Goal: Navigation & Orientation: Find specific page/section

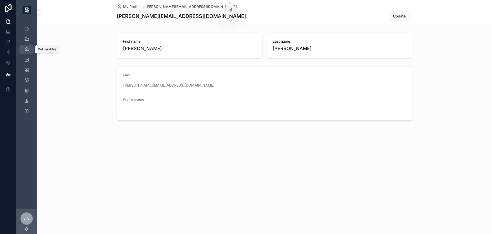
click at [28, 50] on icon "scrollable content" at bounding box center [26, 49] width 5 height 5
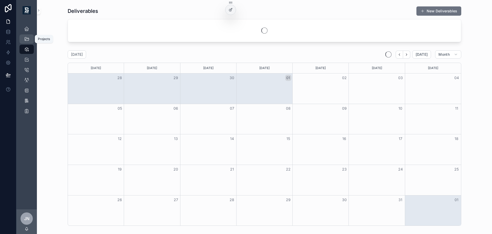
click at [27, 39] on icon "scrollable content" at bounding box center [26, 38] width 5 height 5
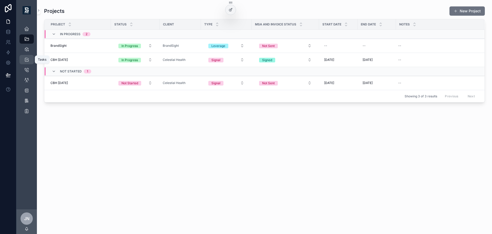
click at [25, 61] on icon "scrollable content" at bounding box center [26, 59] width 5 height 5
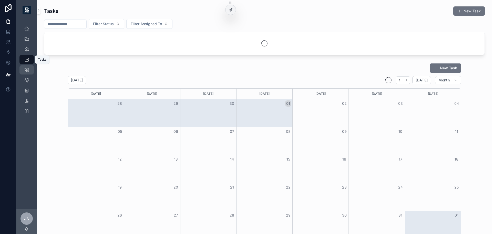
click at [26, 70] on icon "scrollable content" at bounding box center [26, 69] width 5 height 5
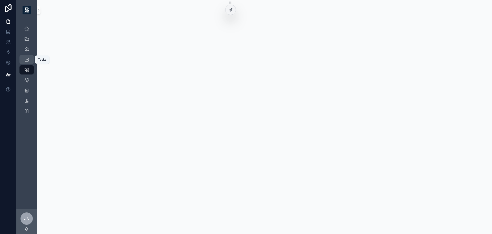
click at [26, 55] on link "Tasks" at bounding box center [26, 59] width 14 height 9
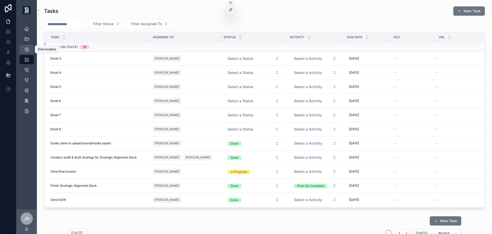
click at [28, 47] on icon "scrollable content" at bounding box center [26, 49] width 5 height 5
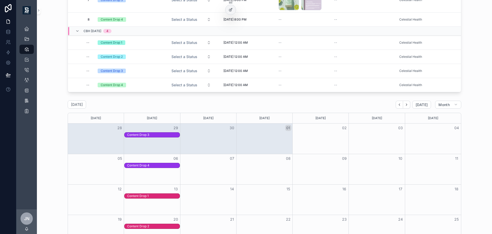
scroll to position [188, 0]
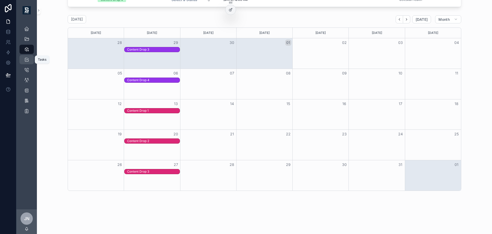
click at [29, 57] on div "Tasks" at bounding box center [27, 59] width 8 height 8
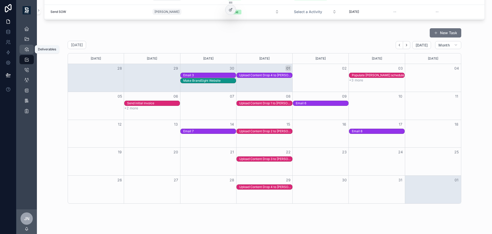
click at [31, 50] on div "Deliverables" at bounding box center [27, 49] width 8 height 8
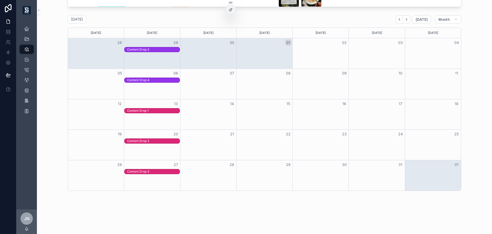
scroll to position [136, 0]
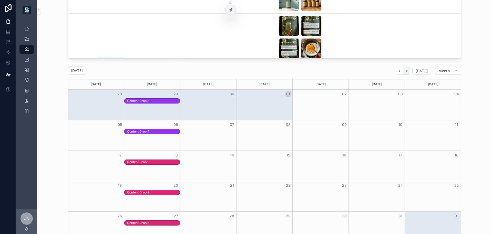
click at [407, 72] on icon "Next" at bounding box center [407, 71] width 4 height 4
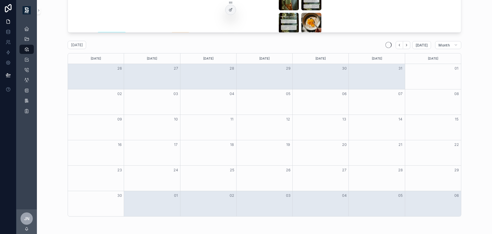
scroll to position [188, 0]
